Goal: Task Accomplishment & Management: Complete application form

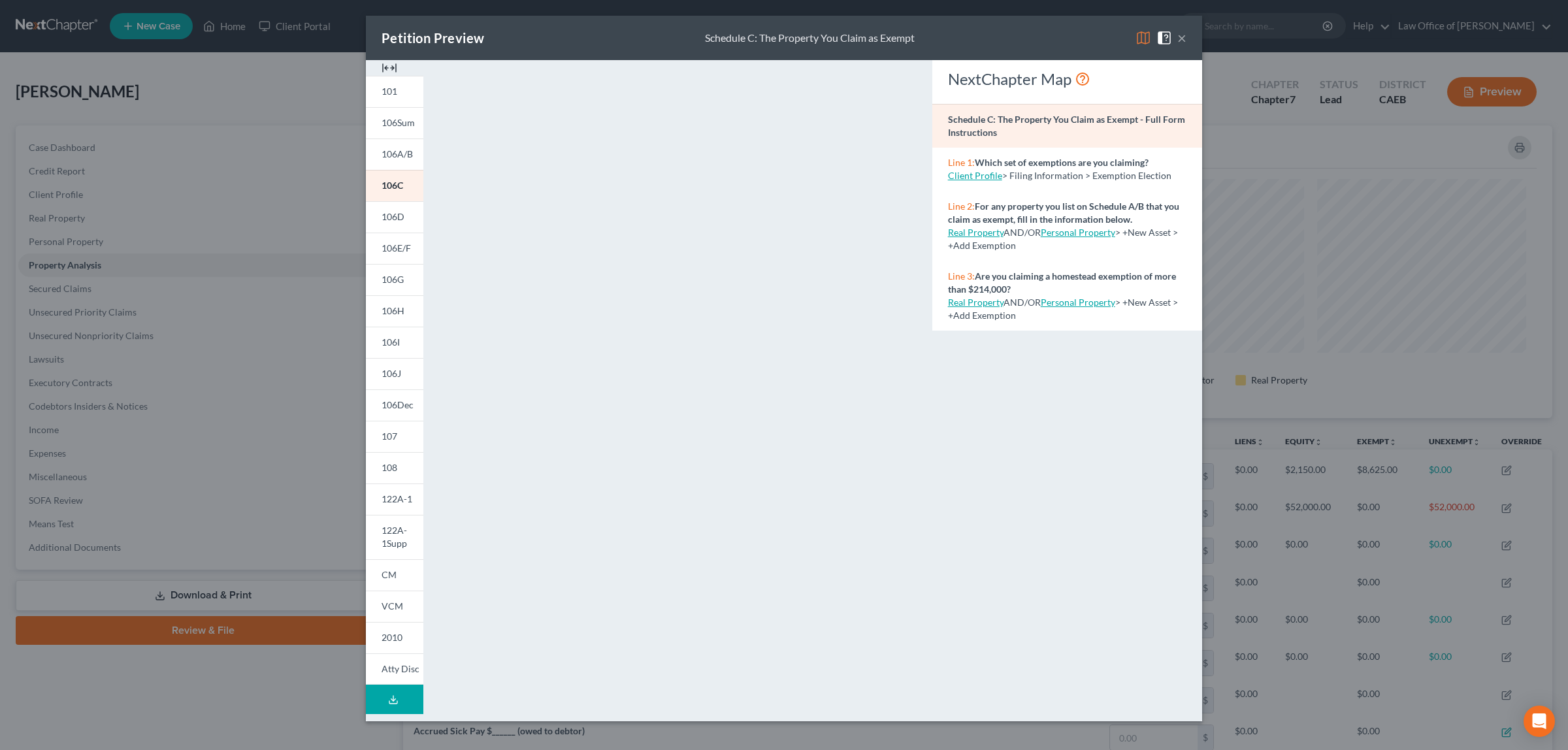
click at [1182, 39] on button "×" at bounding box center [1182, 37] width 9 height 16
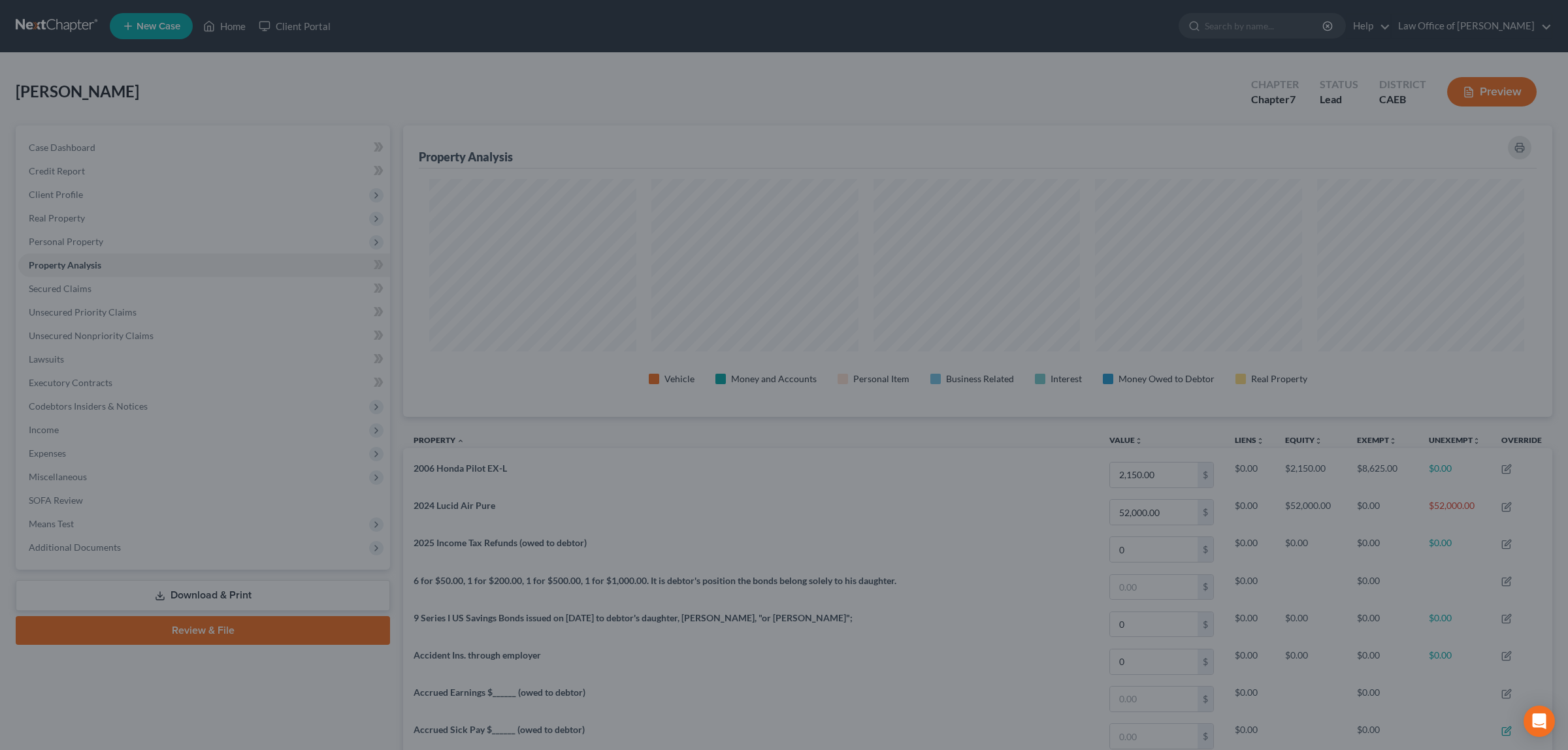
scroll to position [652917, 652080]
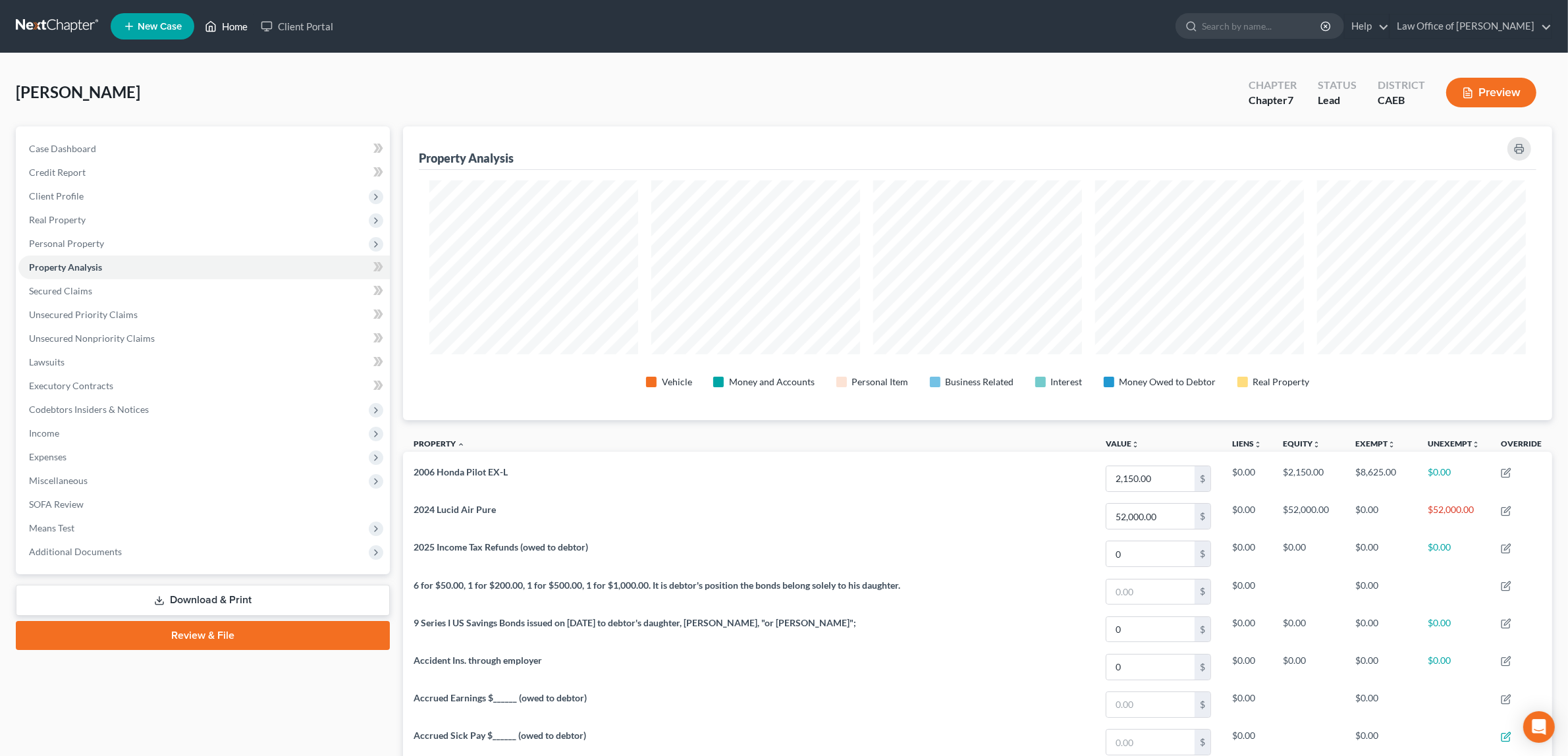
click at [226, 24] on link "Home" at bounding box center [226, 26] width 56 height 24
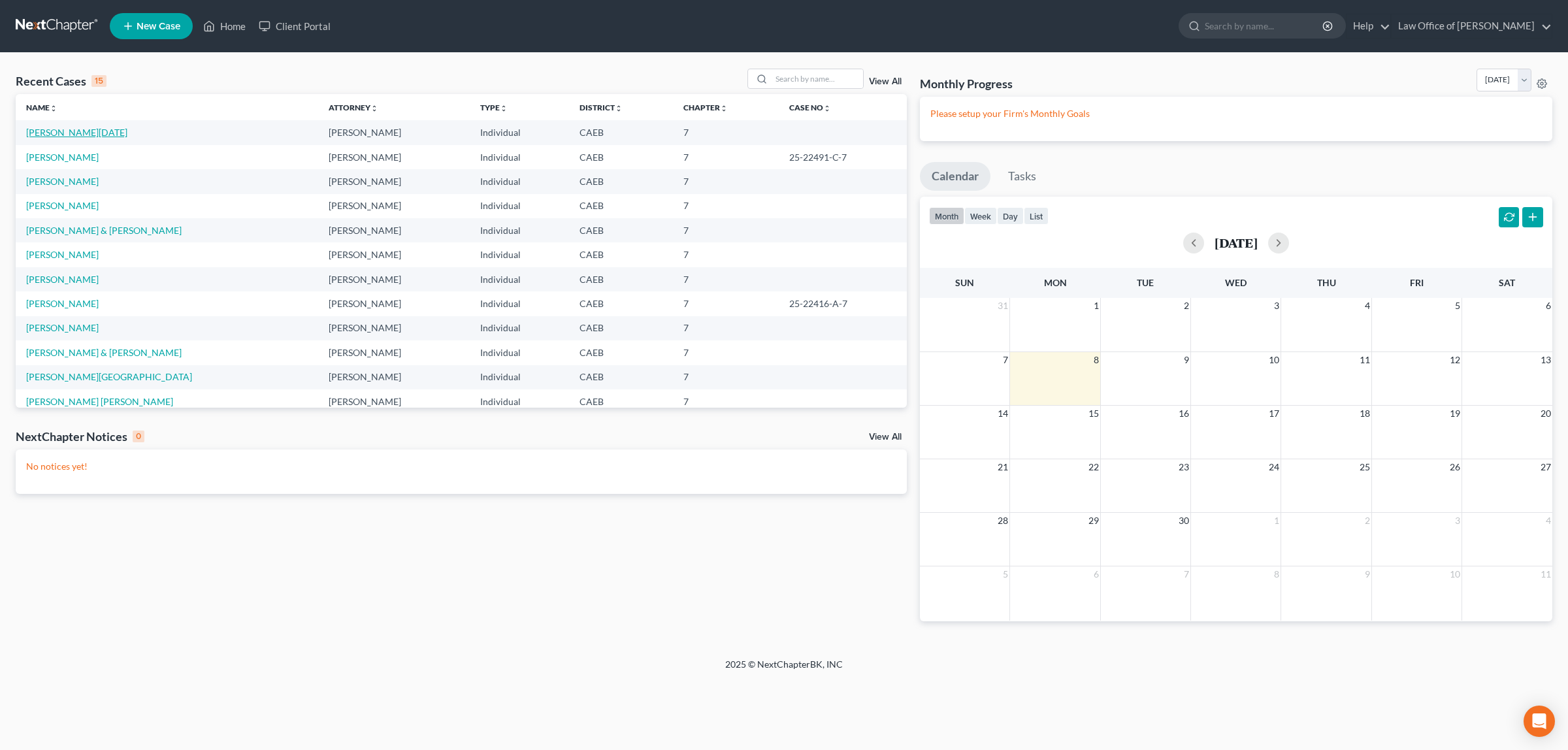
click at [79, 134] on link "[PERSON_NAME][DATE]" at bounding box center [76, 132] width 102 height 11
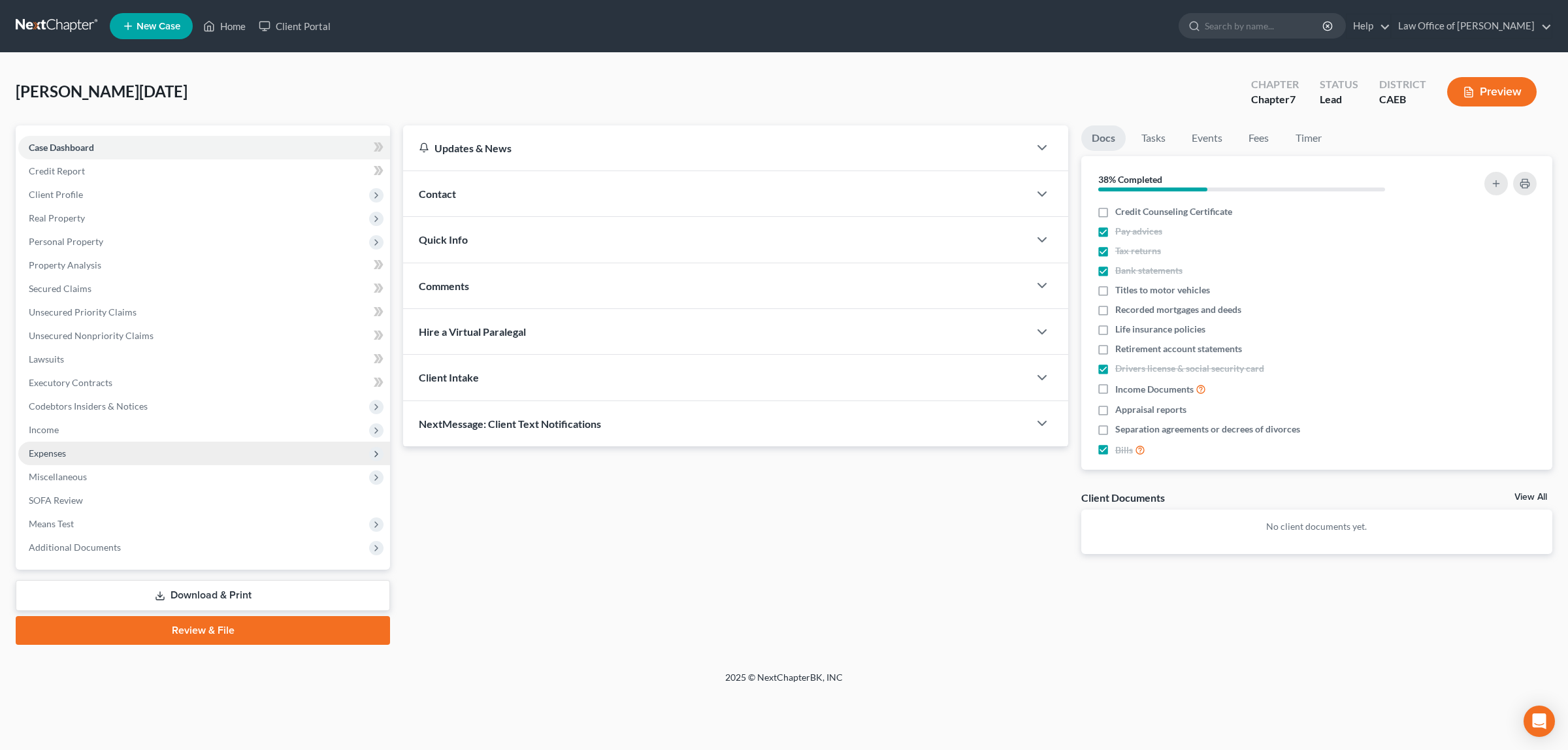
click at [74, 448] on span "Expenses" at bounding box center [204, 453] width 372 height 24
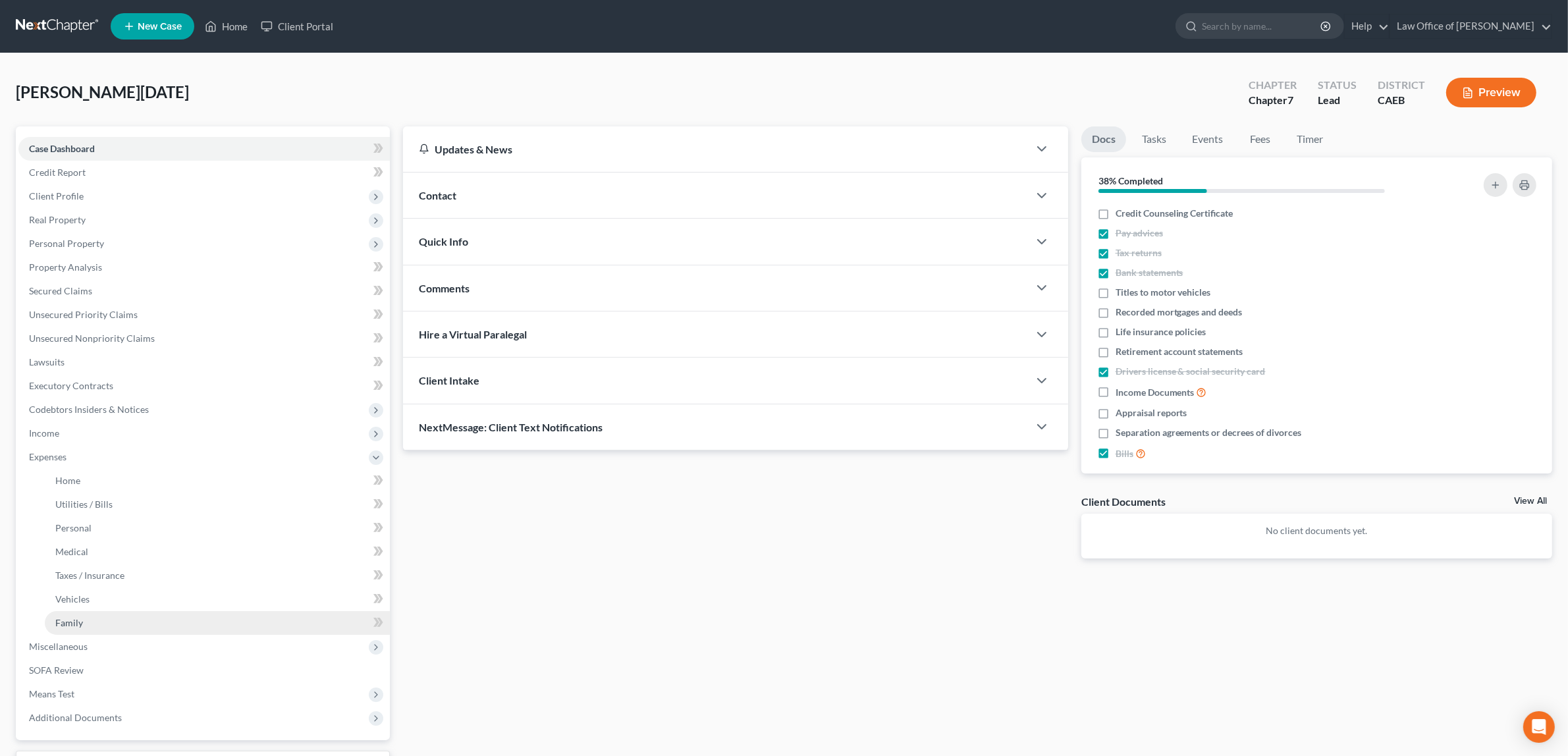
click at [76, 621] on span "Family" at bounding box center [69, 622] width 28 height 12
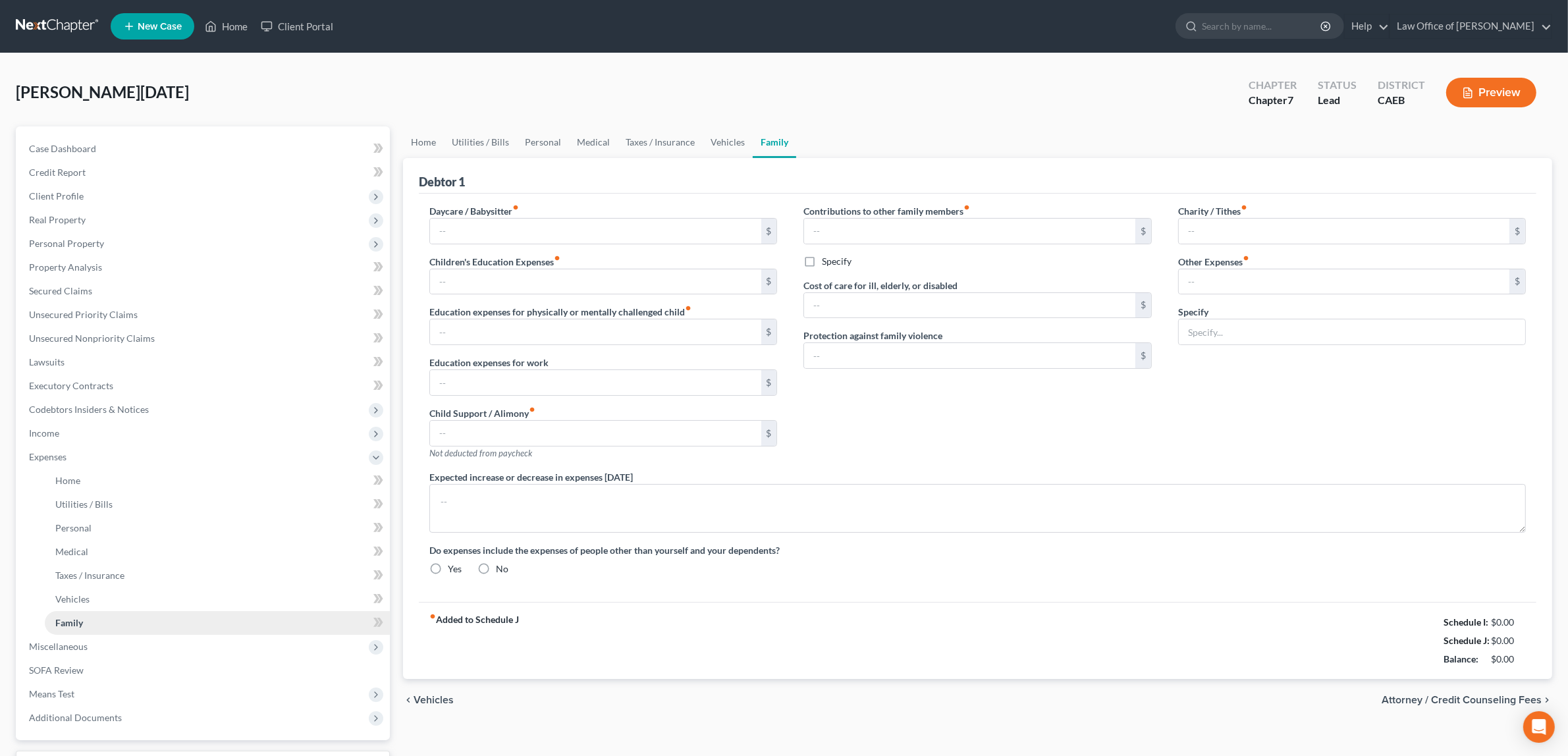
type input "0.00"
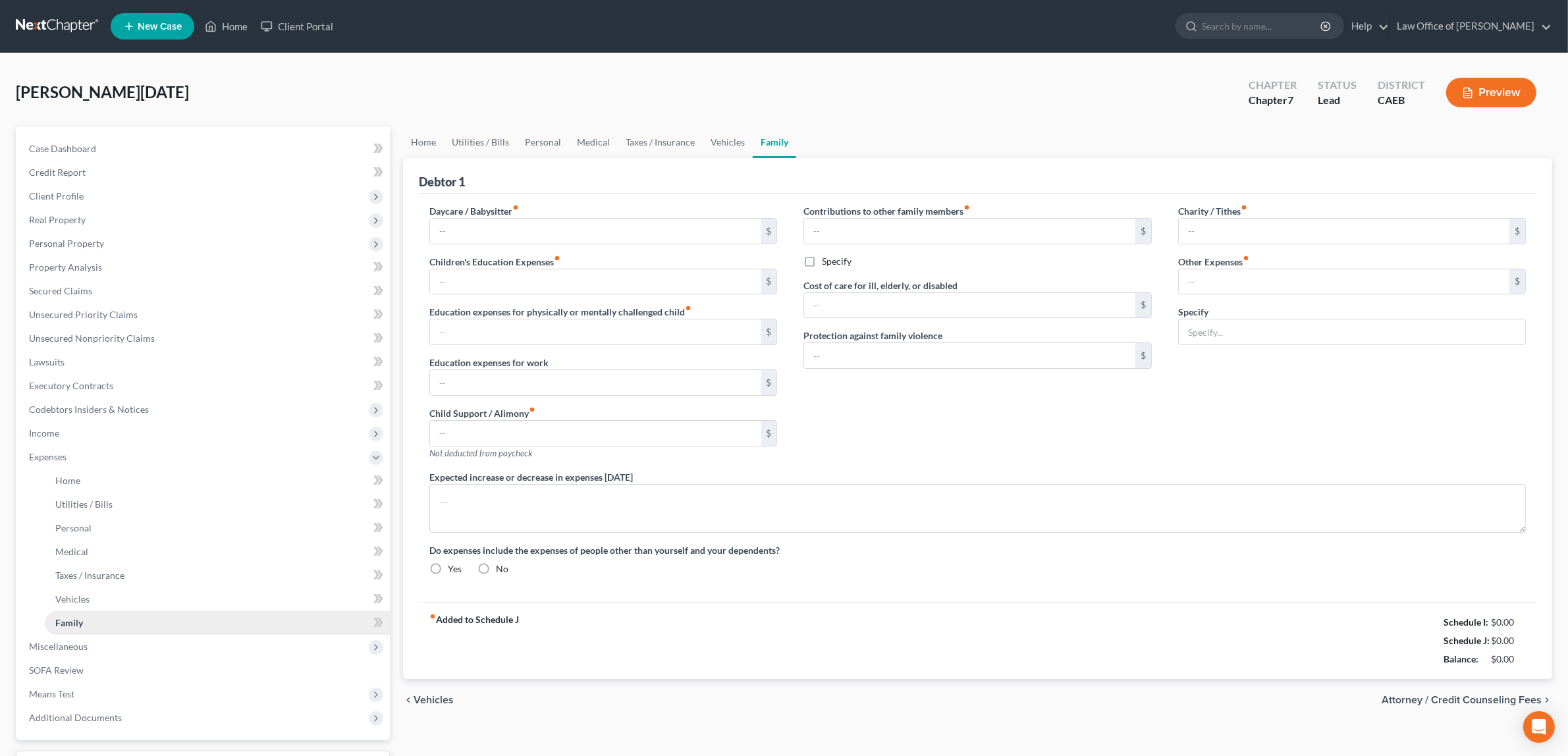
type input "0.00"
type input "330.00"
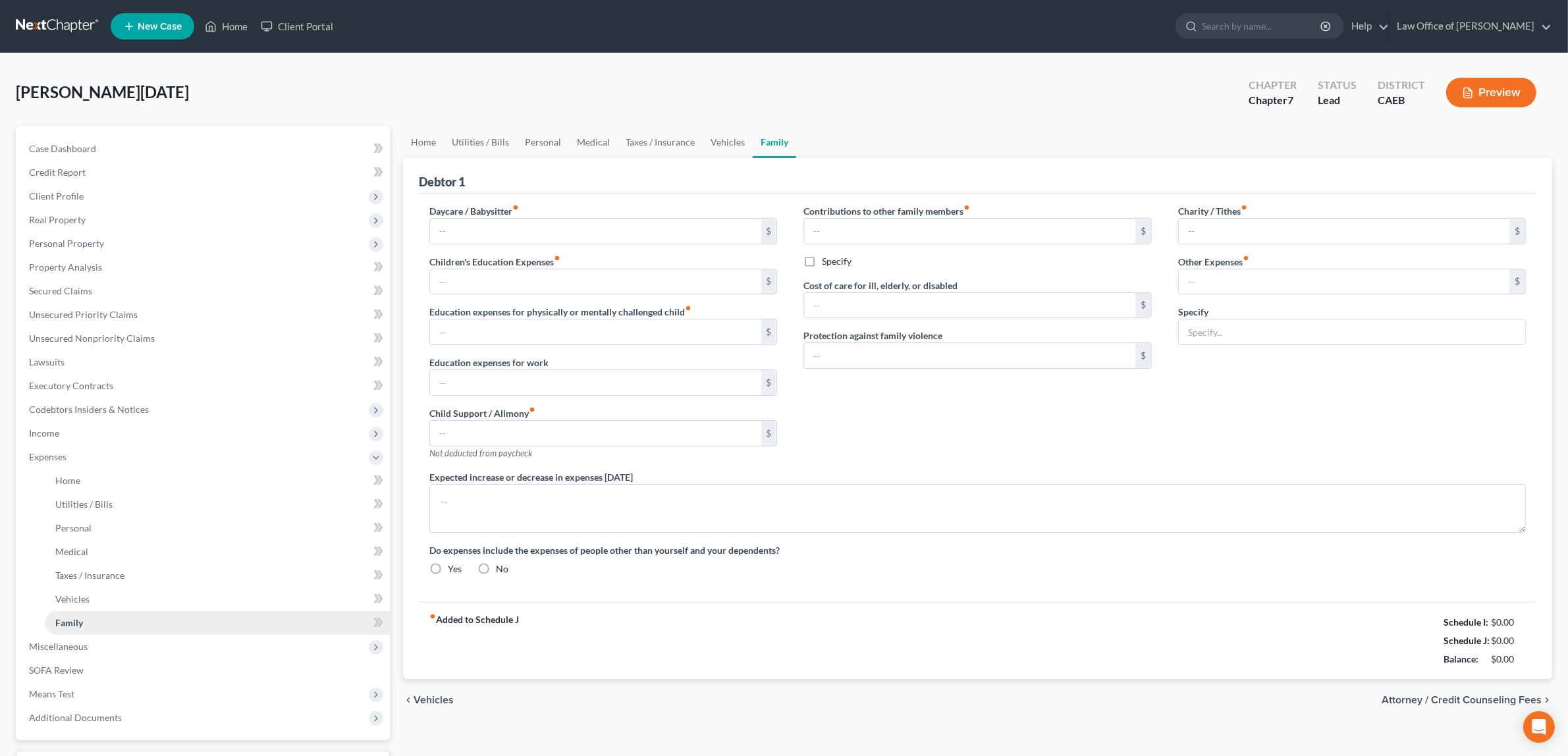
type input "Pet food & veterinarian costs $320.00, Tax preparation $10.00"
type textarea "I am currently living with my girlfriend's mother. Expenses shown are projected…"
radio input "true"
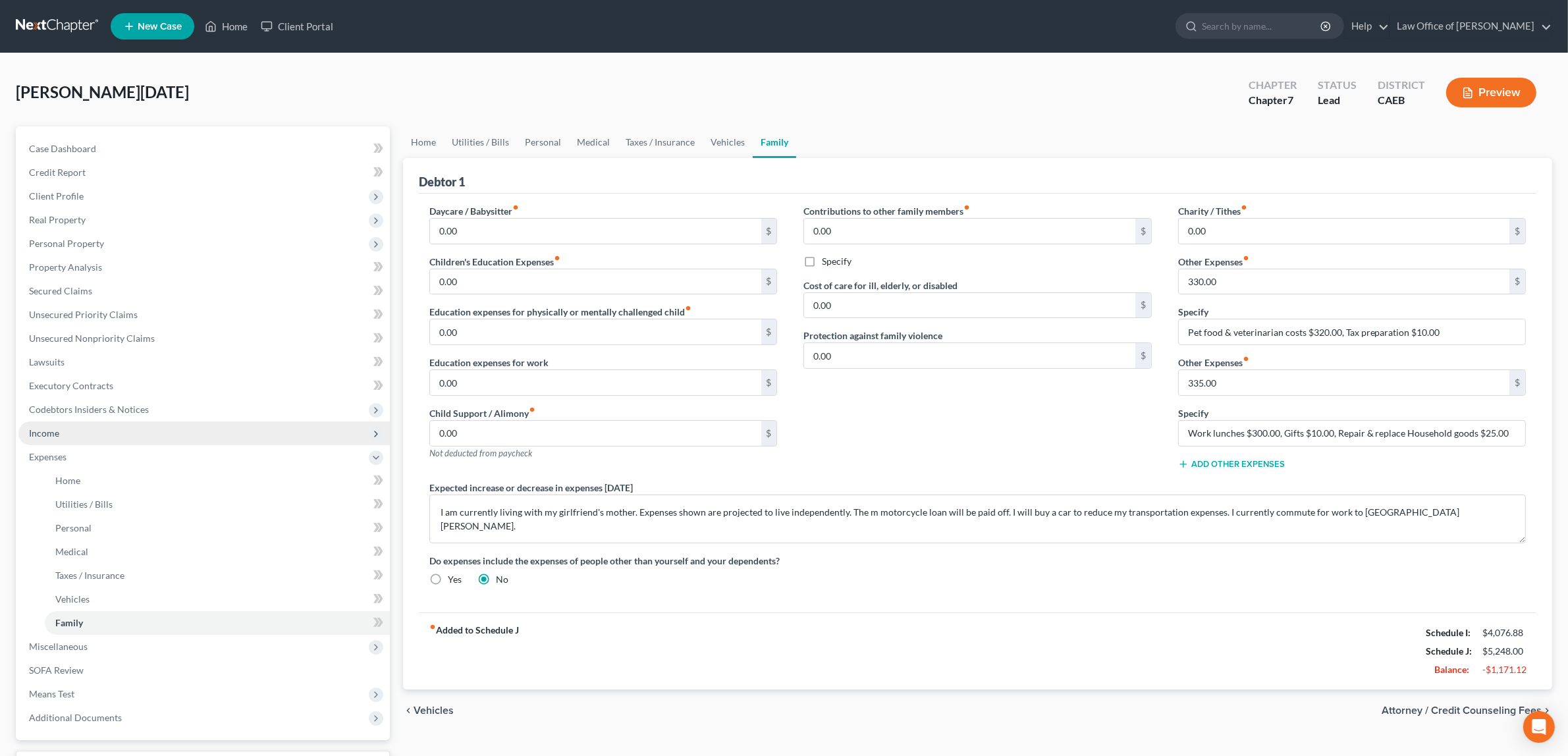
click at [43, 423] on span "Income" at bounding box center [204, 433] width 371 height 24
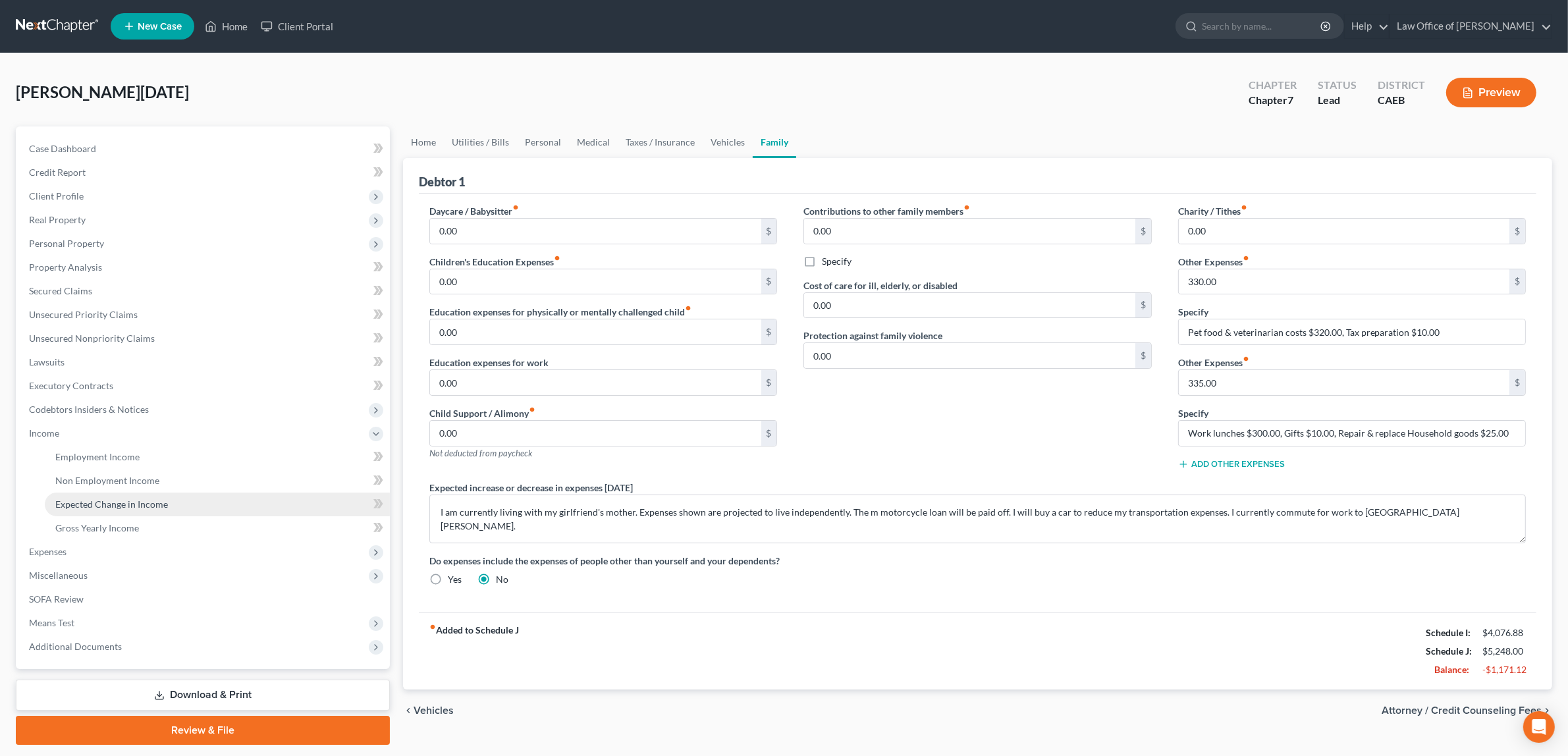
click at [106, 493] on link "Expected Change in Income" at bounding box center [217, 504] width 345 height 24
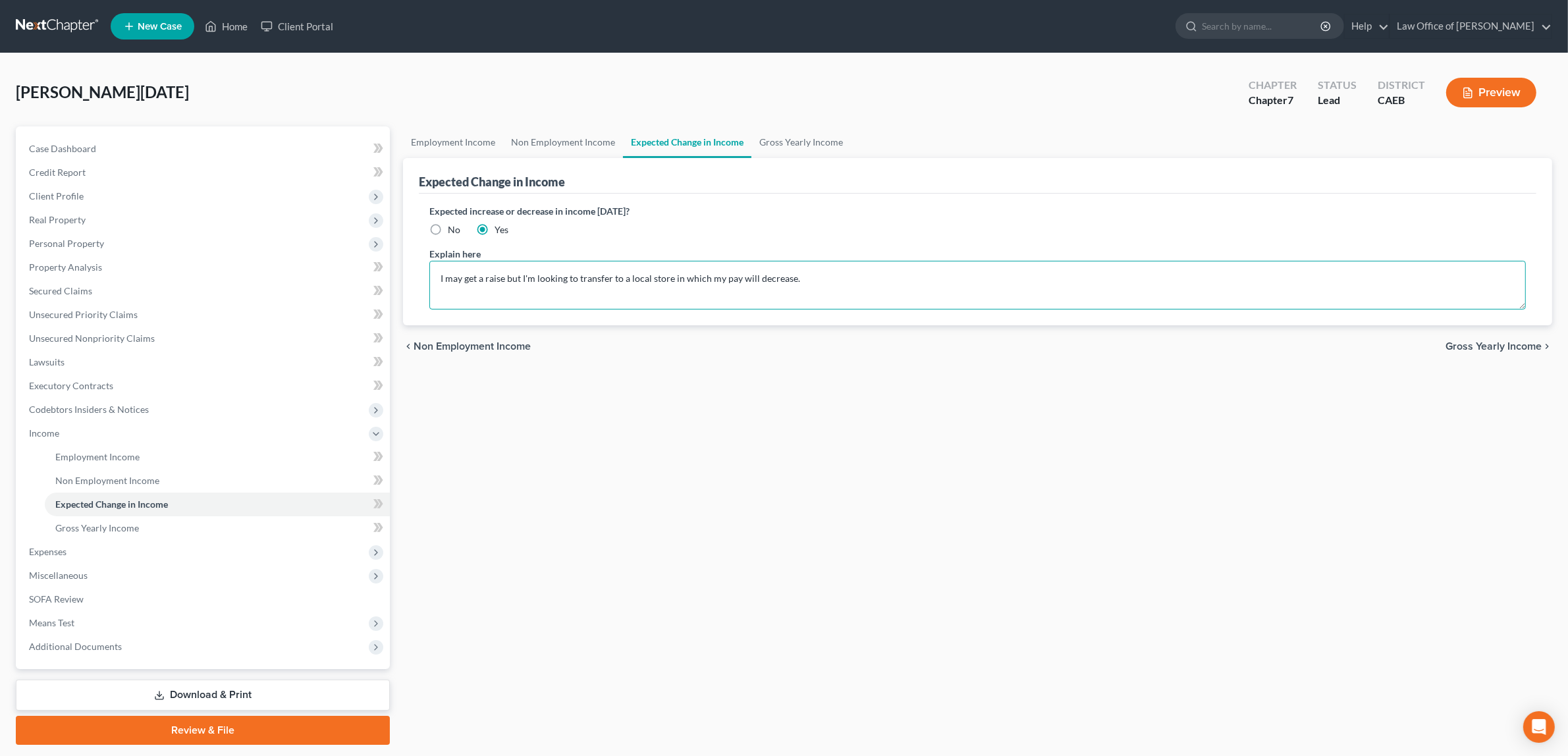
click at [708, 276] on textarea "I may get a raise but I'm looking to transfer to a local store in which my pay …" at bounding box center [978, 285] width 1097 height 49
type textarea "I may get a raise but I'm looking to transfer to a local store in which case my…"
click at [1494, 89] on button "Preview" at bounding box center [1491, 92] width 90 height 29
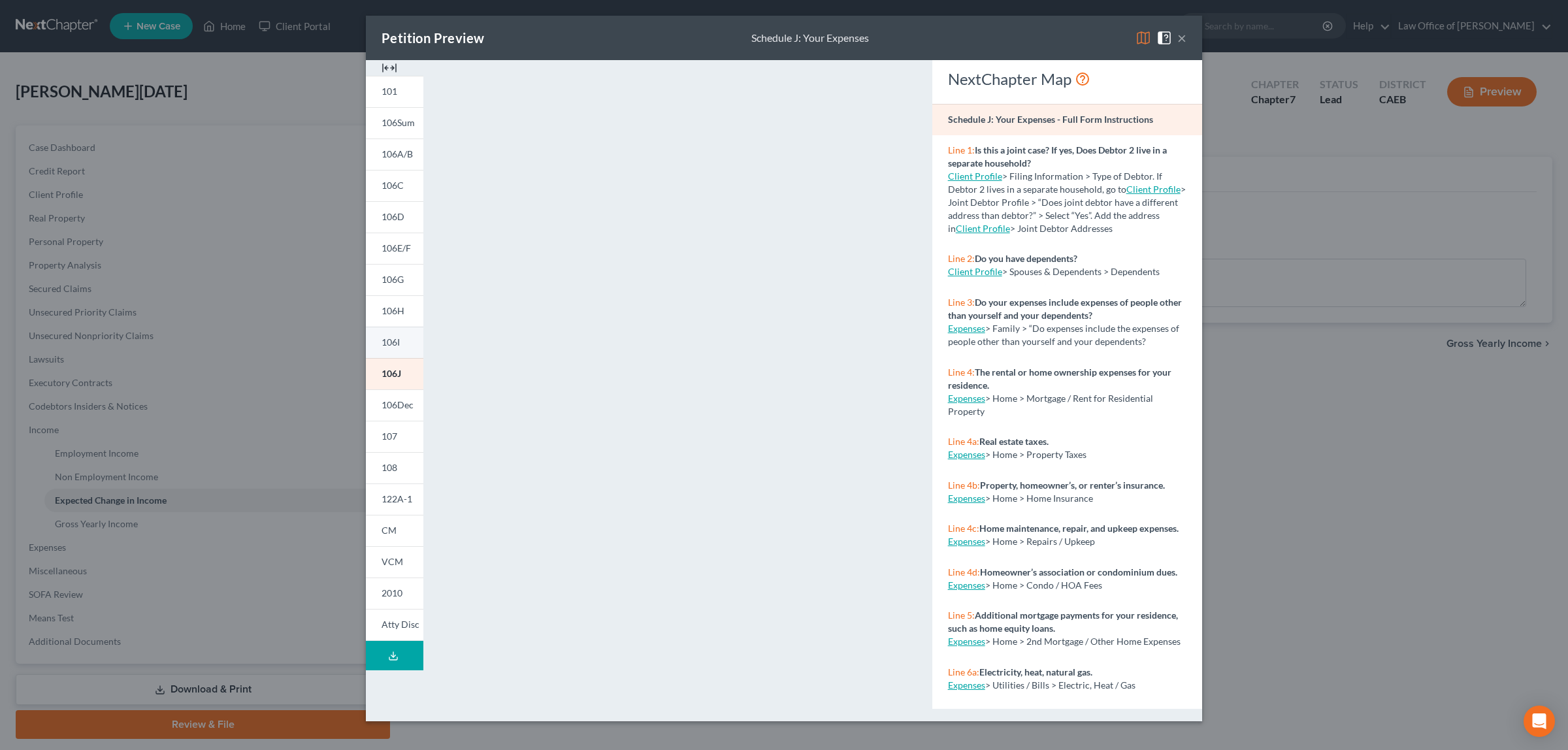
click at [387, 340] on span "106I" at bounding box center [390, 341] width 18 height 11
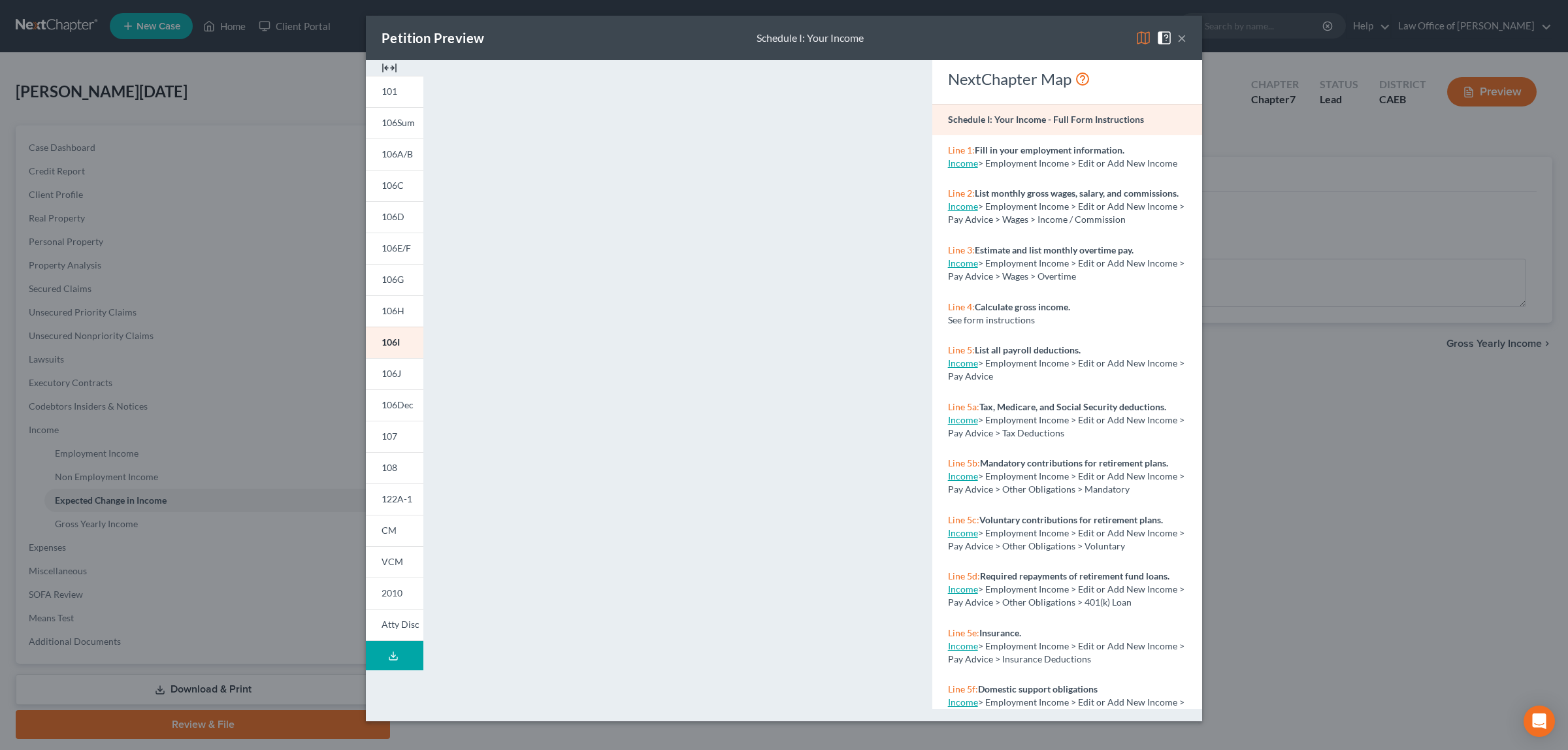
click at [1180, 37] on button "×" at bounding box center [1182, 37] width 9 height 16
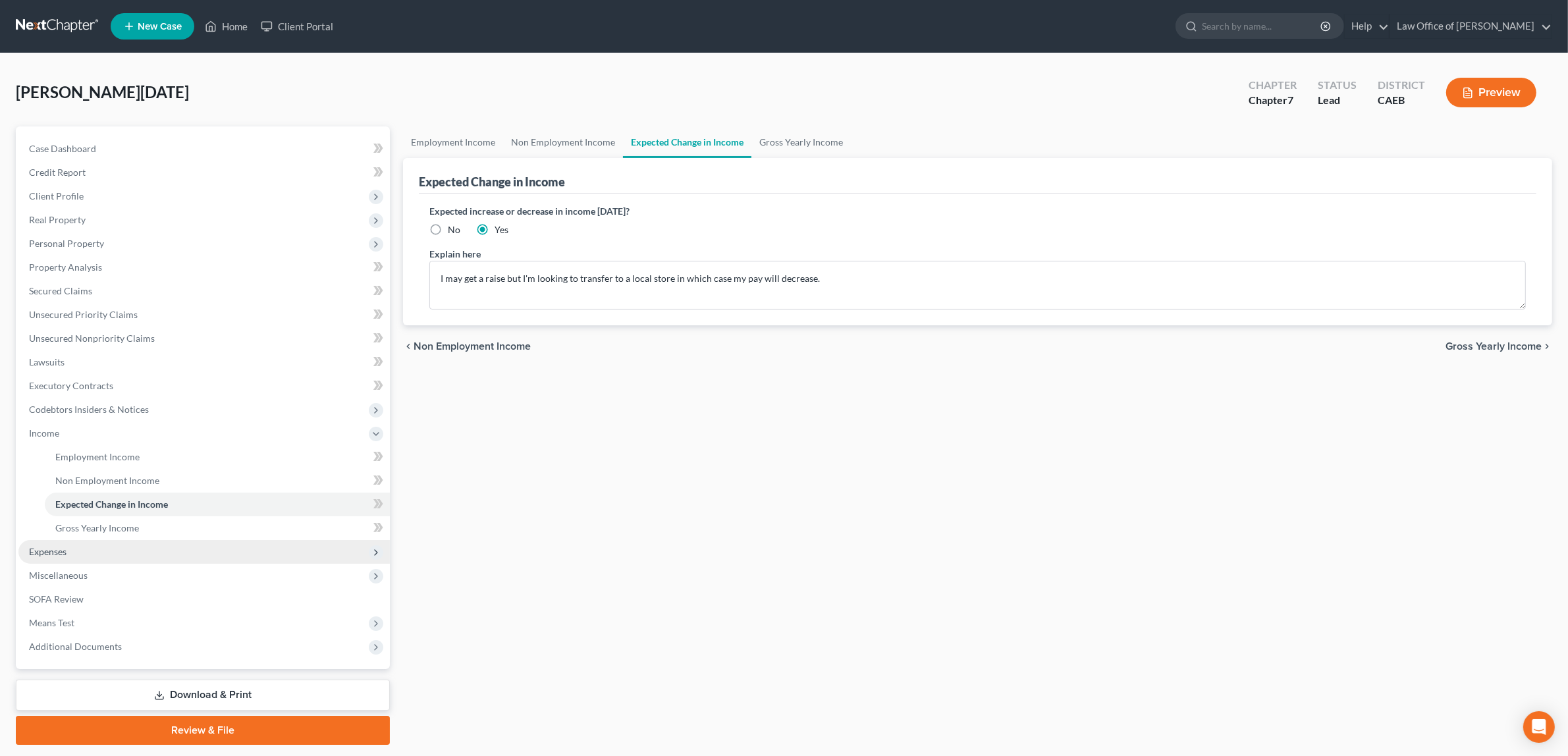
click at [77, 545] on span "Expenses" at bounding box center [204, 551] width 371 height 24
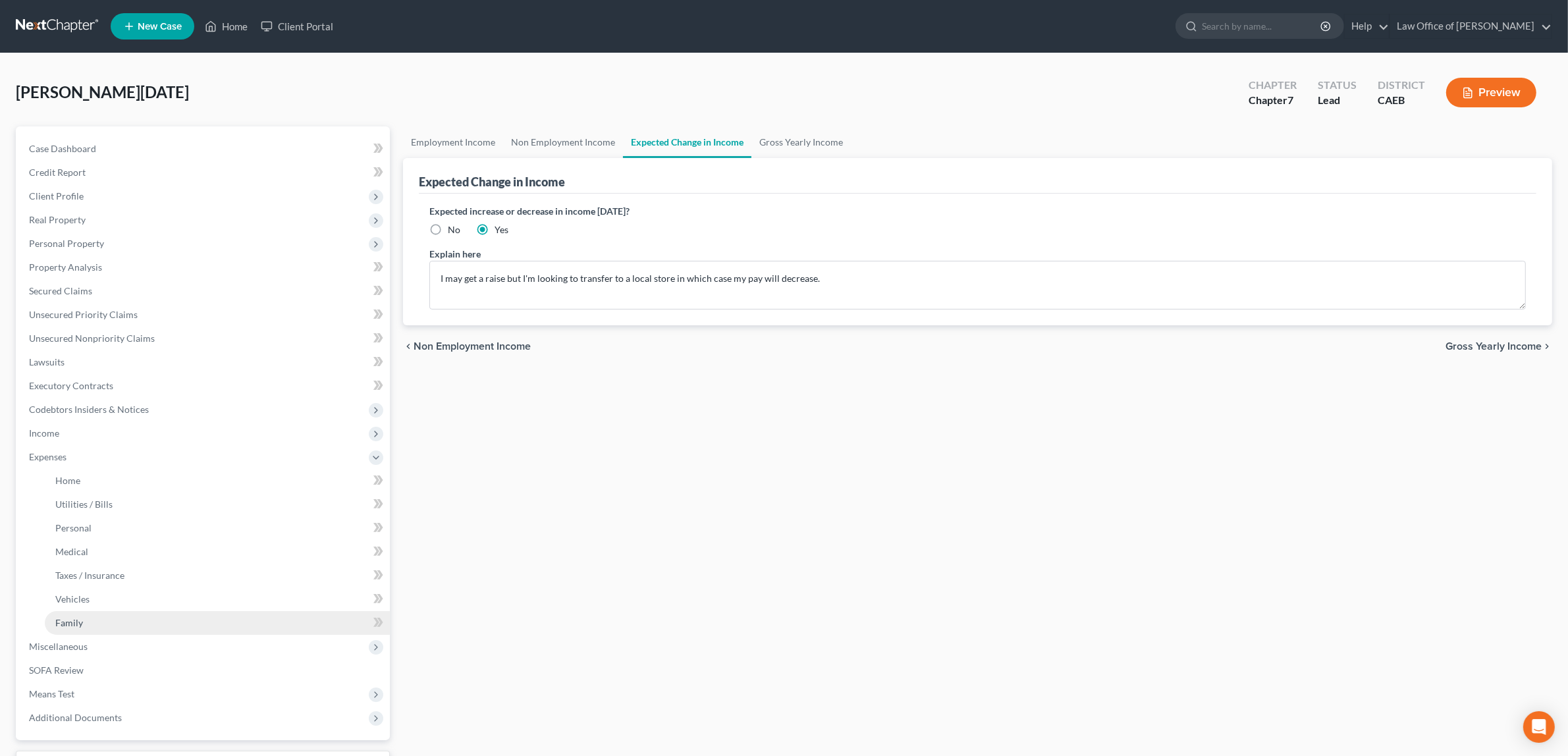
click at [101, 620] on link "Family" at bounding box center [217, 623] width 345 height 24
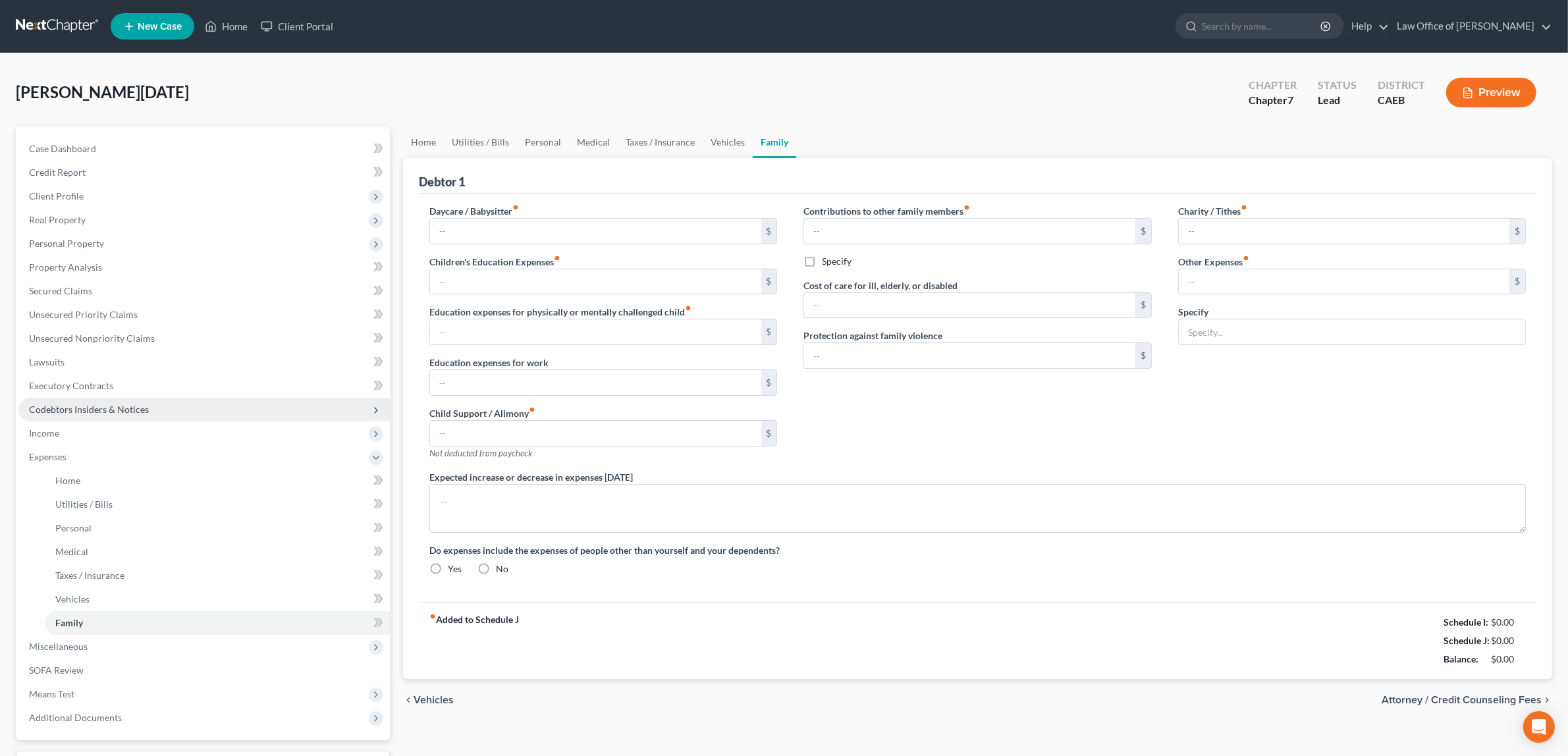
type input "0.00"
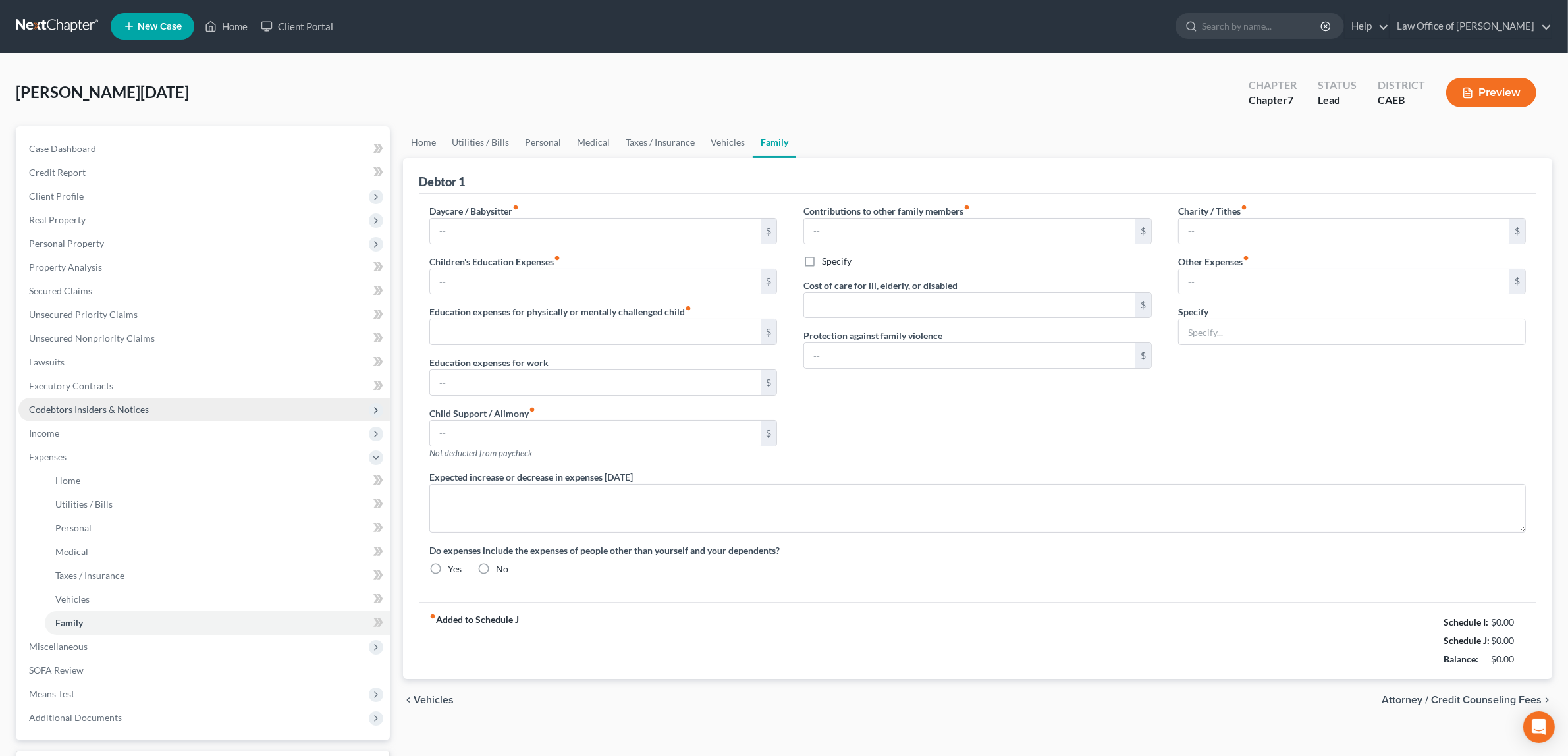
type input "0.00"
type input "330.00"
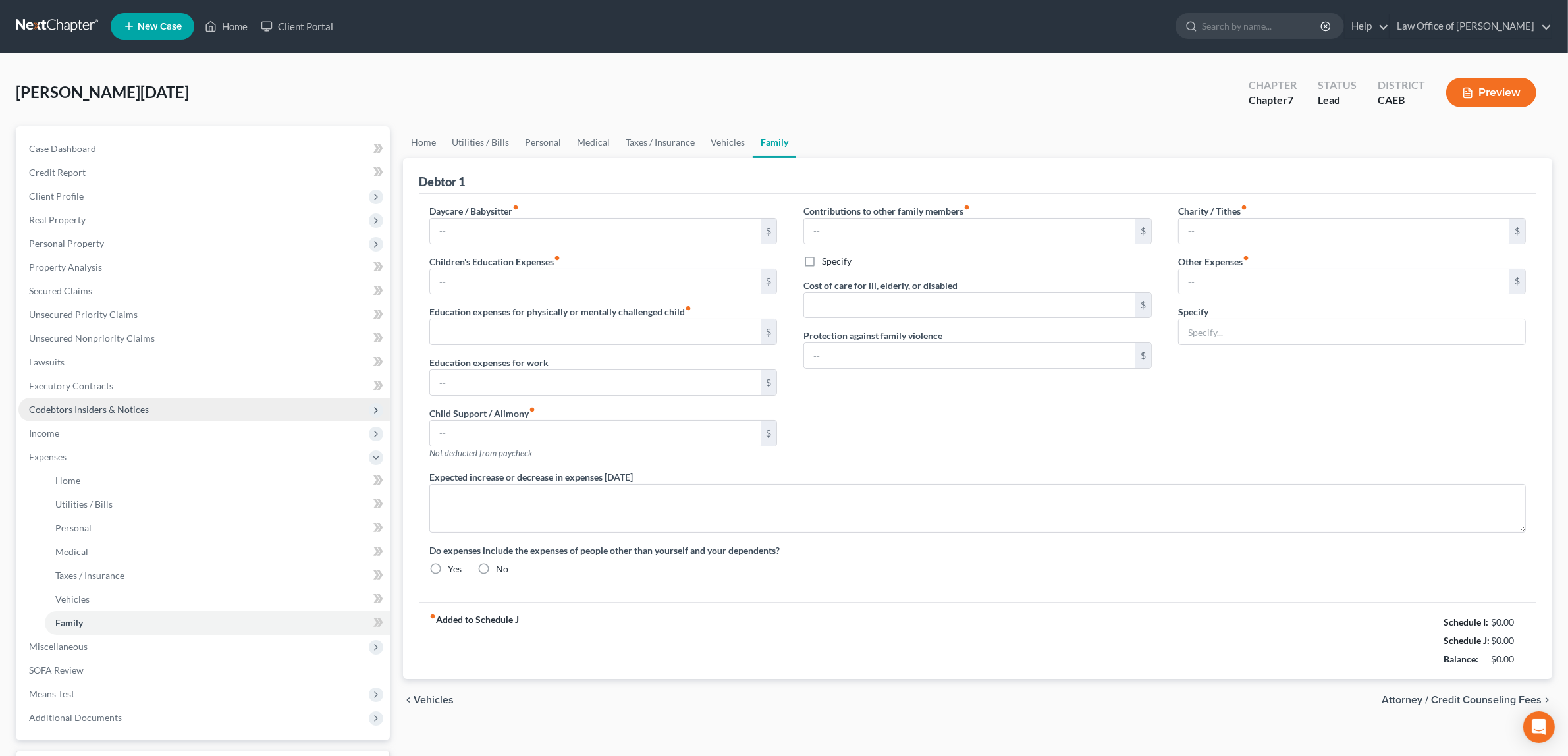
type input "Pet food & veterinarian costs $320.00, Tax preparation $10.00"
type textarea "I am currently living with my girlfriend's mother. Expenses shown are projected…"
radio input "true"
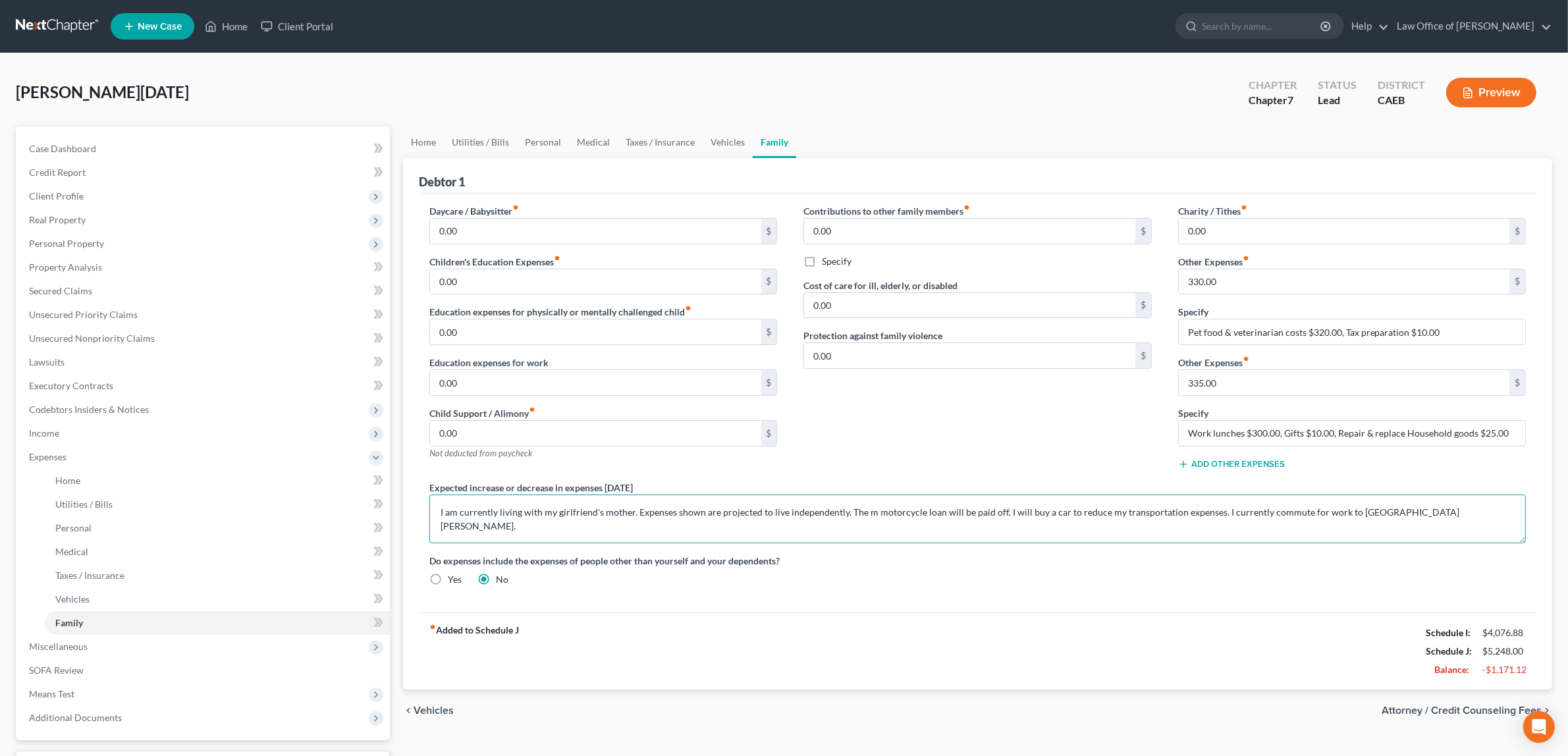
click at [600, 511] on textarea "I am currently living with my girlfriend's mother. Expenses shown are projected…" at bounding box center [978, 518] width 1097 height 49
click at [921, 516] on textarea "I am currently living with my girlfriend at her mother's house. Expenses shown …" at bounding box center [978, 518] width 1097 height 49
click at [1041, 515] on textarea "I am currently living with my girlfriend at her mother's house. Expenses shown …" at bounding box center [978, 518] width 1097 height 49
drag, startPoint x: 1427, startPoint y: 513, endPoint x: 1255, endPoint y: 512, distance: 172.0
click at [1255, 512] on textarea "I am currently living with my girlfriend at her mother's house. Expenses shown …" at bounding box center [978, 518] width 1097 height 49
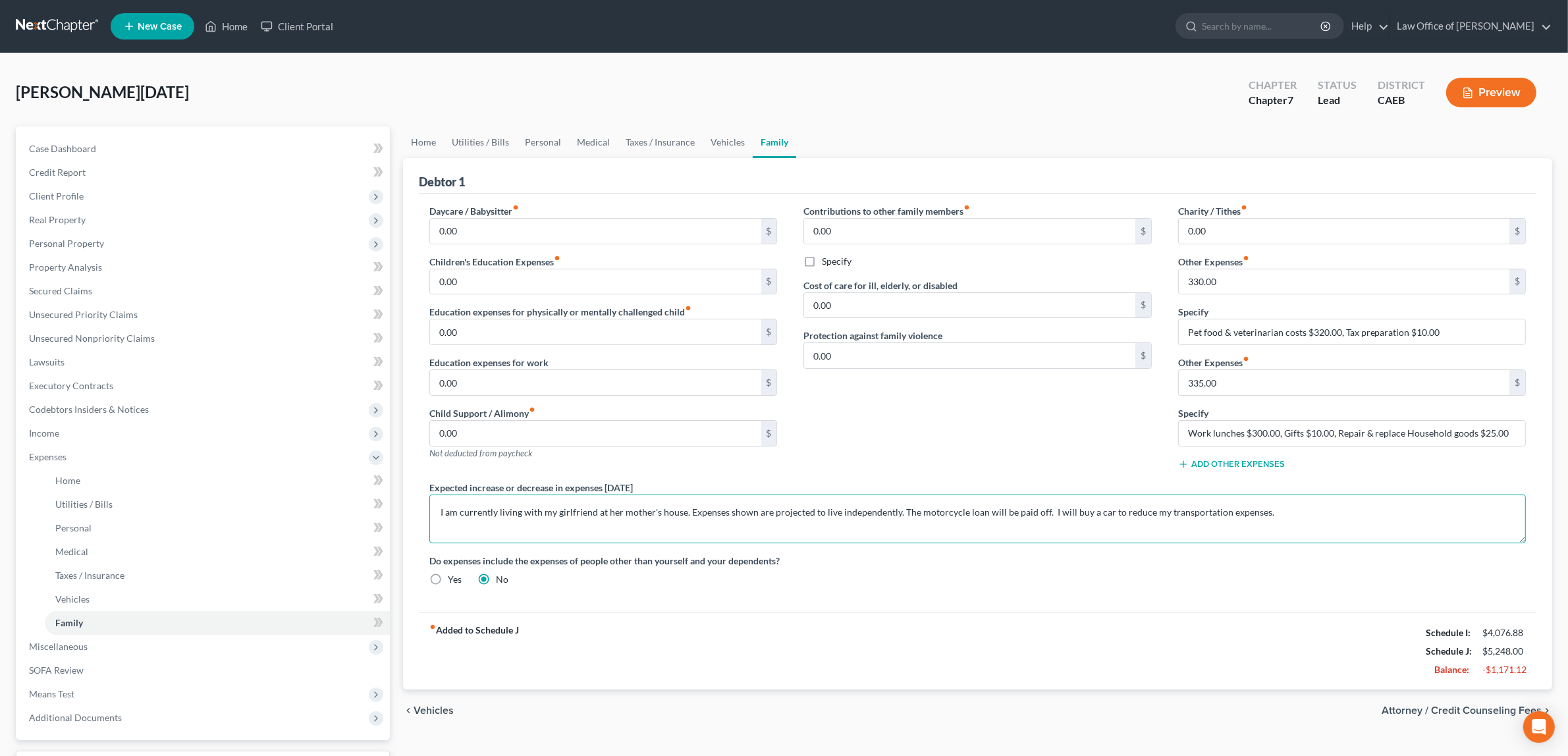
click at [1042, 512] on textarea "I am currently living with my girlfriend at her mother's house. Expenses shown …" at bounding box center [978, 518] width 1097 height 49
paste textarea "currently commute for work to [GEOGRAPHIC_DATA][PERSON_NAME]. I"
drag, startPoint x: 1425, startPoint y: 512, endPoint x: 1273, endPoint y: 514, distance: 152.0
click at [1273, 514] on textarea "I am currently living with my girlfriend at her mother's house. Expenses shown …" at bounding box center [978, 518] width 1097 height 49
click at [1218, 510] on textarea "I am currently living with my girlfriend at her mother's house. Expenses shown …" at bounding box center [978, 518] width 1097 height 49
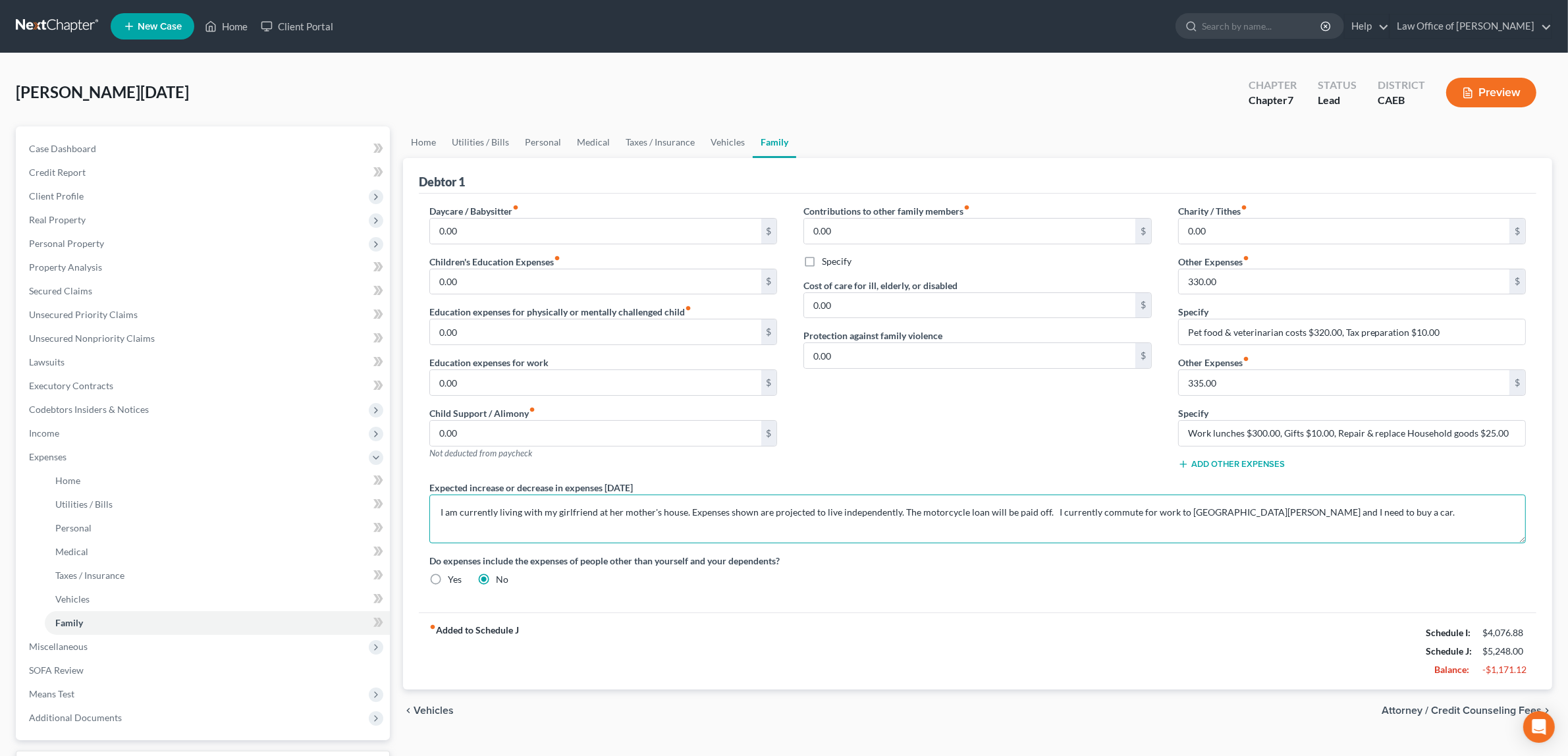
drag, startPoint x: 1163, startPoint y: 512, endPoint x: 1127, endPoint y: 511, distance: 36.0
click at [1127, 511] on textarea "I am currently living with my girlfriend at her mother's house. Expenses shown …" at bounding box center [978, 518] width 1097 height 49
click at [1176, 512] on textarea "I am currently living with my girlfriend at her mother's house. Expenses shown …" at bounding box center [978, 518] width 1097 height 49
drag, startPoint x: 1163, startPoint y: 466, endPoint x: 1204, endPoint y: 527, distance: 73.5
click at [1204, 527] on textarea "I am currently living with my girlfriend at her mother's house. Expenses shown …" at bounding box center [978, 518] width 1097 height 49
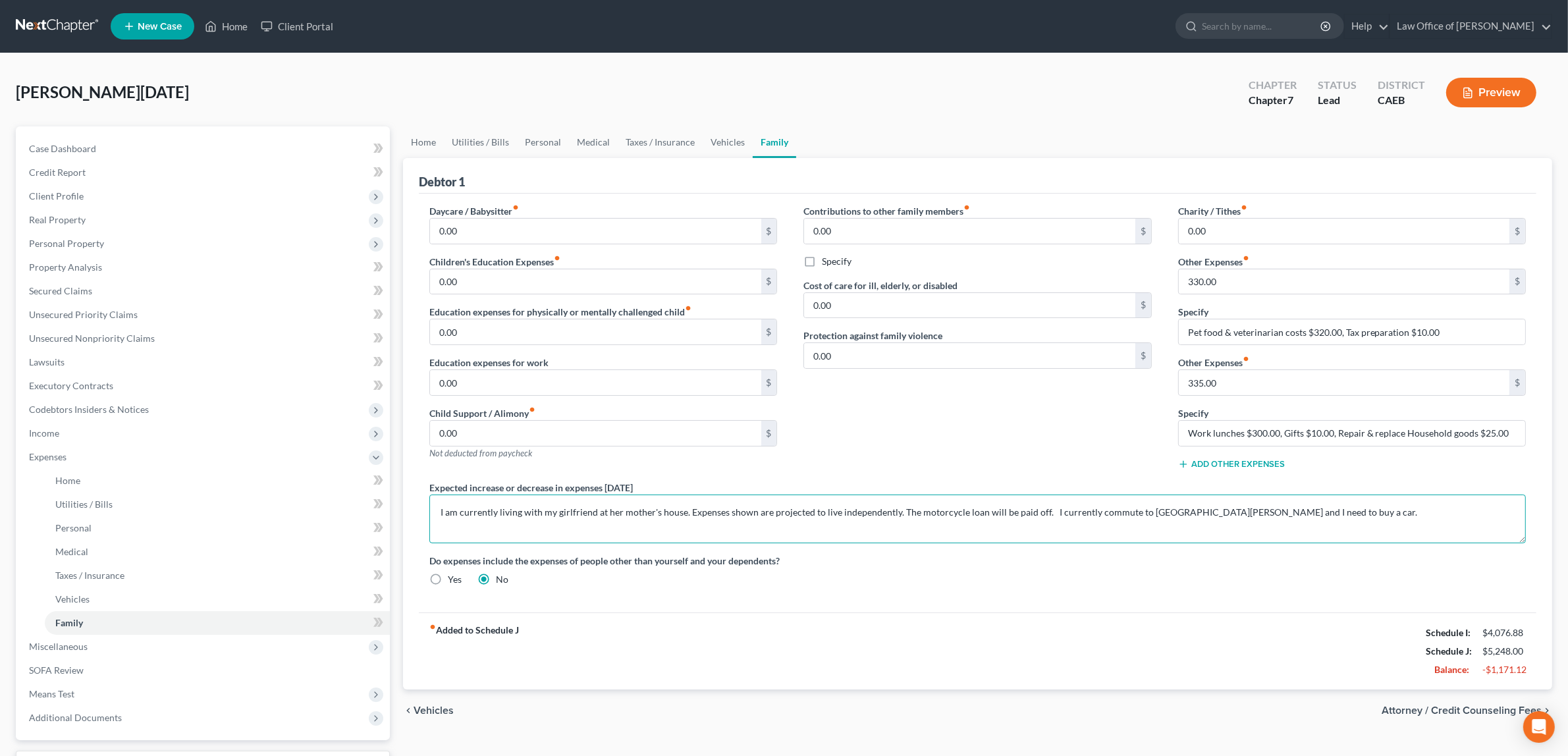
click at [1174, 513] on textarea "I am currently living with my girlfriend at her mother's house. Expenses shown …" at bounding box center [978, 518] width 1097 height 49
paste textarea "for work"
type textarea "I am currently living with my girlfriend at her mother's house. Expenses shown …"
click at [1499, 710] on span "Attorney / Credit Counseling Fees" at bounding box center [1462, 711] width 160 height 11
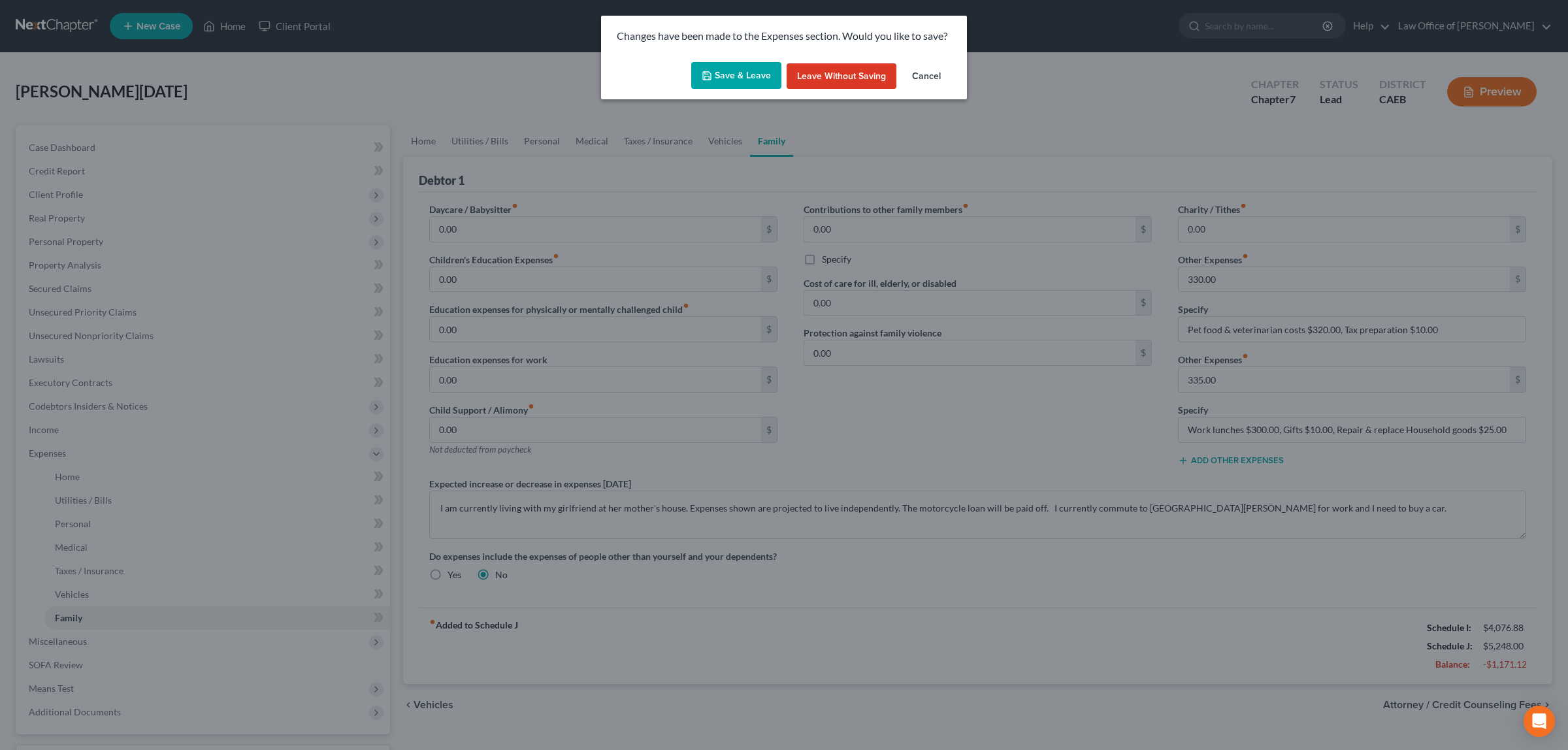
click at [765, 73] on button "Save & Leave" at bounding box center [736, 76] width 90 height 27
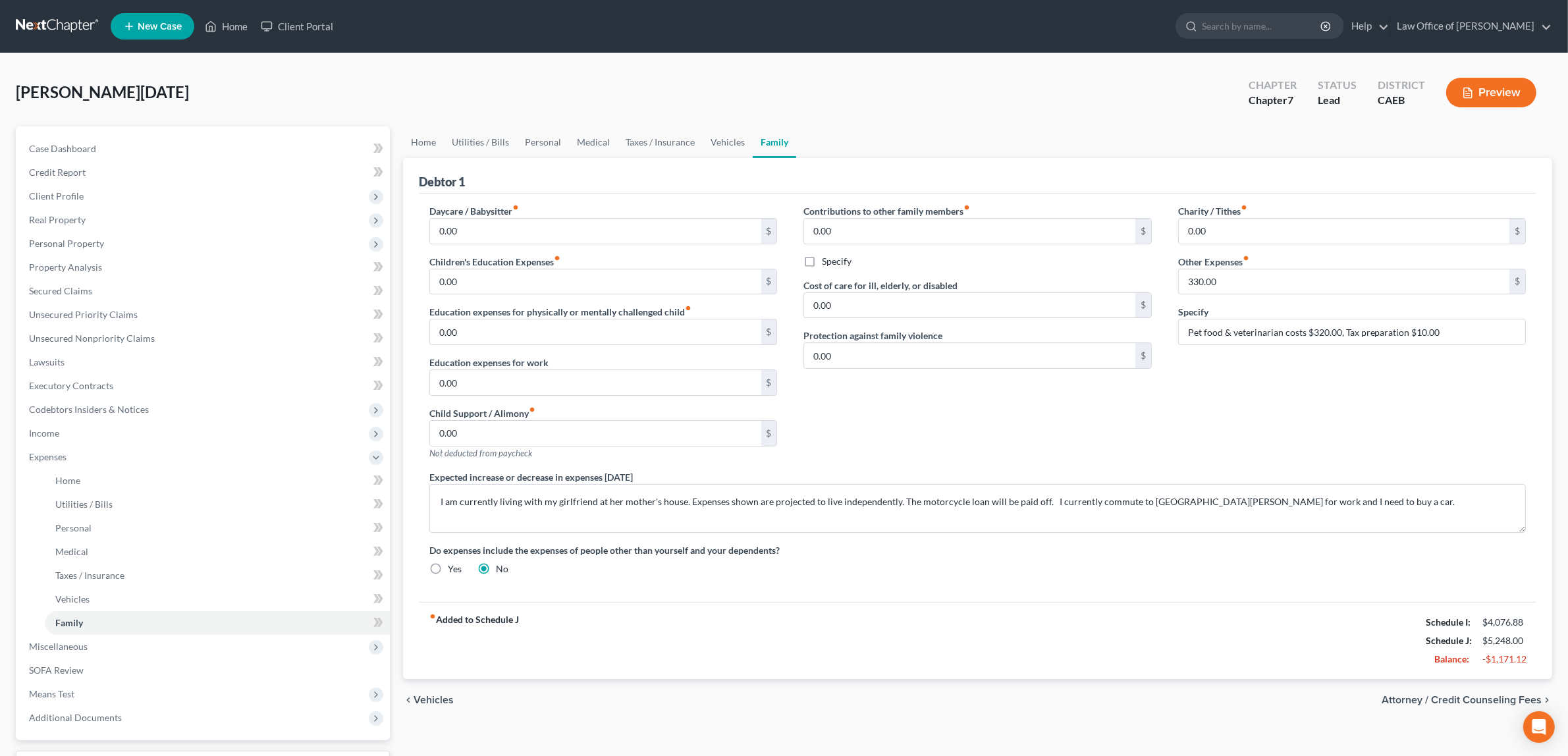
select select "1"
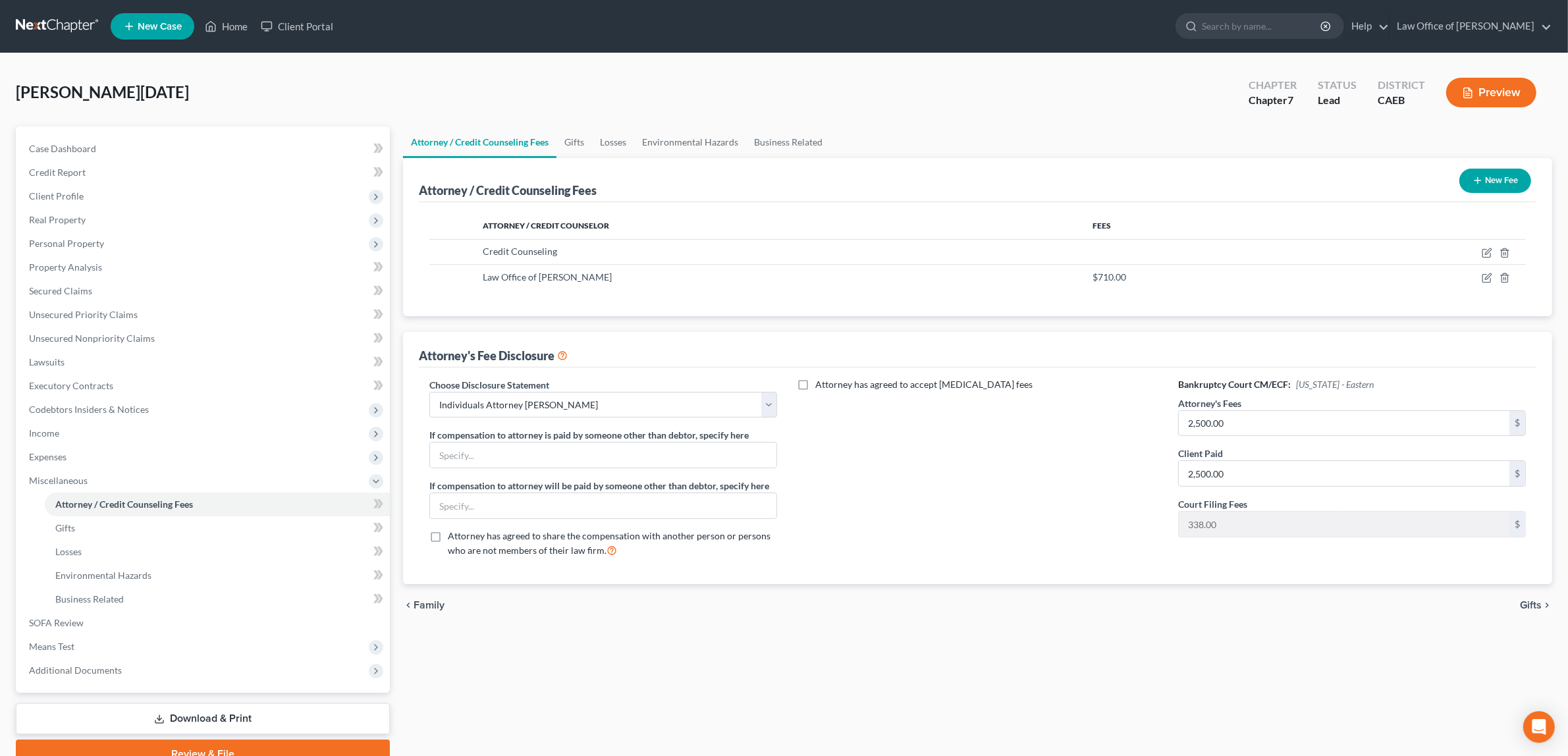
click at [1486, 91] on button "Preview" at bounding box center [1491, 92] width 90 height 29
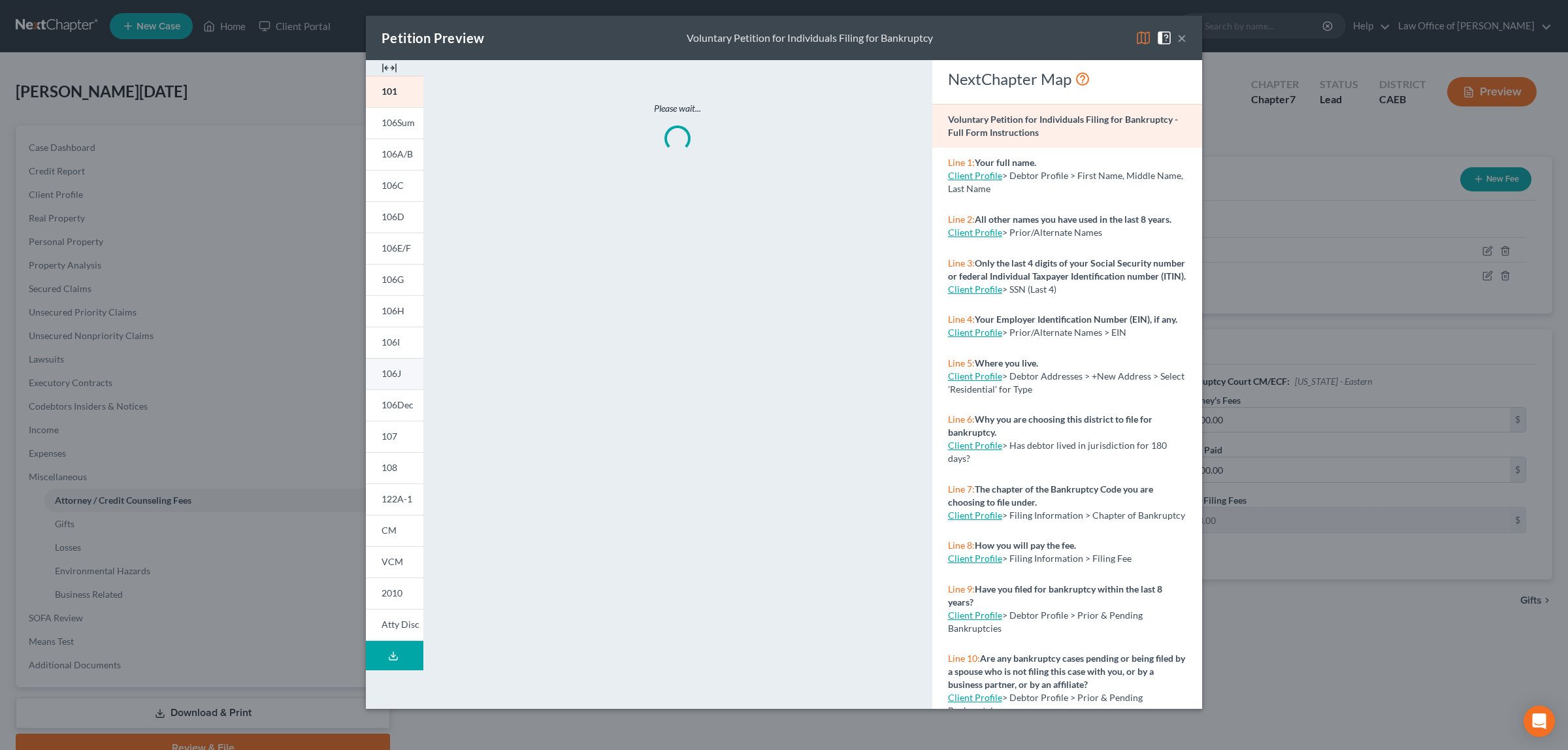
click at [386, 369] on span "106J" at bounding box center [391, 373] width 20 height 11
